Goal: Navigation & Orientation: Find specific page/section

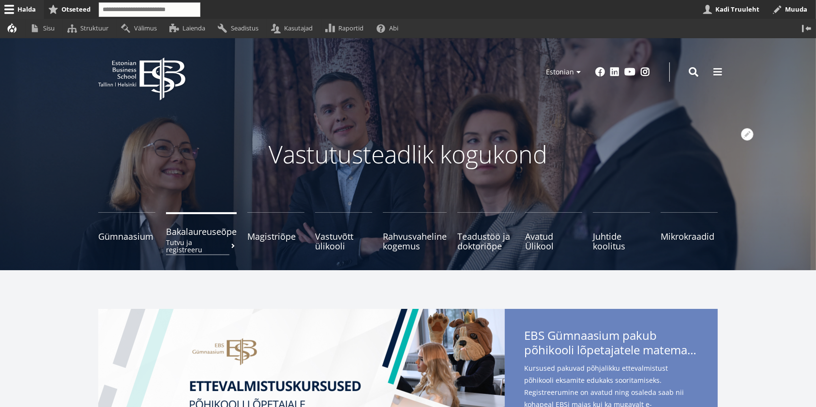
drag, startPoint x: 0, startPoint y: 0, endPoint x: 180, endPoint y: 238, distance: 298.0
click at [180, 239] on small "Tutvu ja registreeru" at bounding box center [201, 246] width 71 height 15
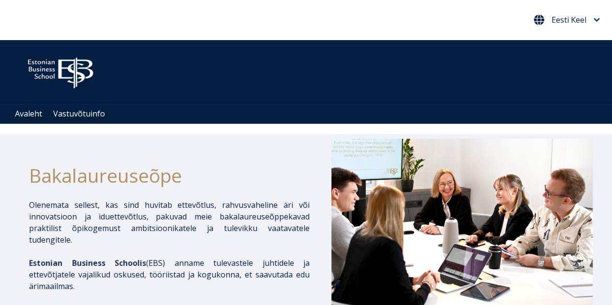
click at [590, 23] on span "Eesti Keel" at bounding box center [567, 20] width 66 height 11
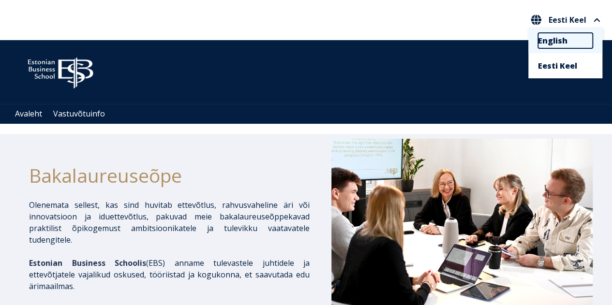
click at [560, 41] on link "English" at bounding box center [565, 40] width 55 height 15
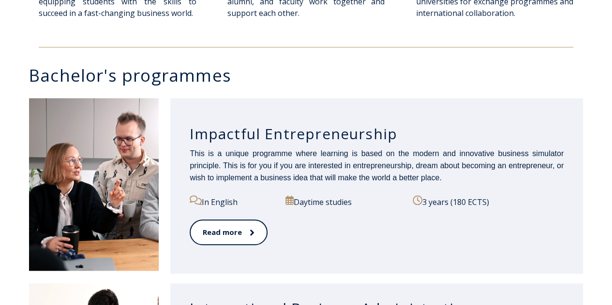
scroll to position [627, 0]
